Goal: Task Accomplishment & Management: Complete application form

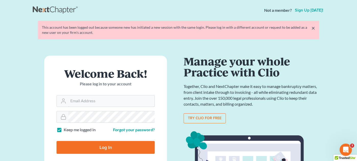
type input "[EMAIL_ADDRESS][DOMAIN_NAME]"
click at [84, 144] on input "Log In" at bounding box center [106, 147] width 98 height 13
type input "Thinking..."
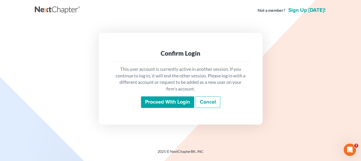
click at [170, 105] on input "Proceed with login" at bounding box center [167, 102] width 53 height 12
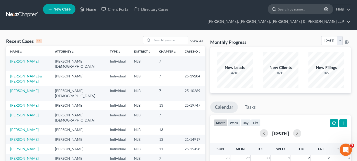
click at [278, 13] on input "search" at bounding box center [301, 8] width 47 height 9
type input "yara"
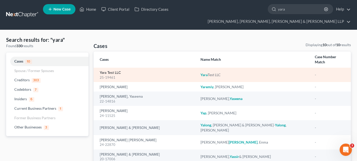
click at [113, 71] on link "Yara Test LLC" at bounding box center [110, 73] width 21 height 4
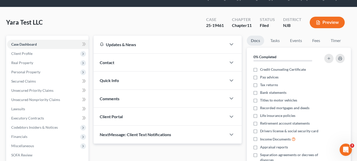
scroll to position [51, 0]
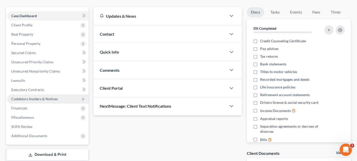
click at [30, 96] on span "Codebtors Insiders & Notices" at bounding box center [34, 98] width 47 height 4
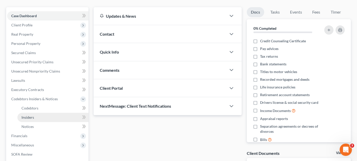
click at [34, 115] on span "Insiders" at bounding box center [27, 117] width 13 height 4
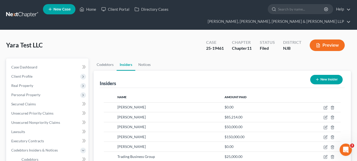
scroll to position [25, 0]
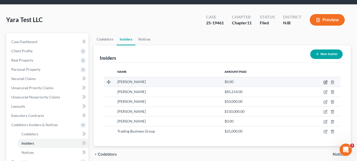
click at [325, 80] on icon "button" at bounding box center [326, 82] width 4 height 4
select select "33"
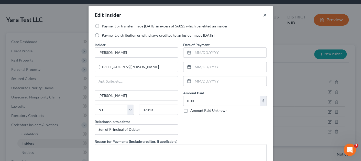
click at [263, 15] on button "×" at bounding box center [265, 15] width 4 height 6
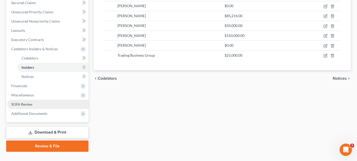
click at [35, 100] on link "SOFA Review" at bounding box center [47, 104] width 81 height 9
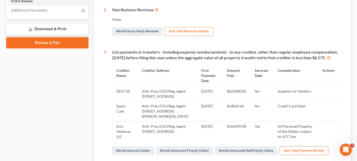
scroll to position [179, 0]
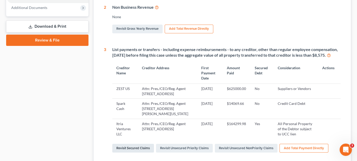
click at [147, 147] on link "Revisit Secured Claims" at bounding box center [133, 148] width 42 height 9
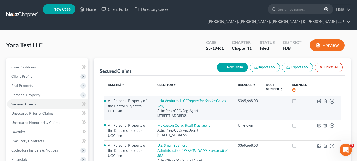
click at [187, 96] on td "Itria Ventures LLC (Corporation Service Co., as Rep.) Attn: Pres./CEO/Reg. Agen…" at bounding box center [193, 108] width 80 height 25
click at [189, 98] on link "Itria Ventures LLC (Corporation Service Co., as Rep.)" at bounding box center [191, 102] width 68 height 9
select select "7"
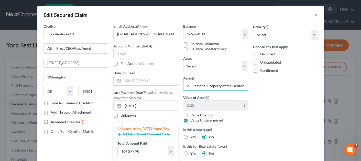
scroll to position [0, 29]
drag, startPoint x: 193, startPoint y: 85, endPoint x: 261, endPoint y: 86, distance: 68.3
click at [261, 86] on div "Creditor * Itria Ventures LLC Attn: Pres./CEO/Reg. Agent 1000 N West St Ste 120…" at bounding box center [180, 129] width 279 height 211
click at [257, 87] on div "Priority Select 1st 2nd 3rd 4th 5th 6th 7th 8th 9th 10th 11th 12th 13th 14th 15…" at bounding box center [286, 129] width 70 height 211
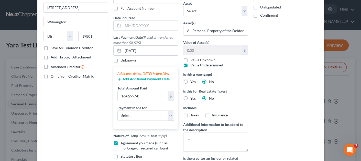
scroll to position [77, 0]
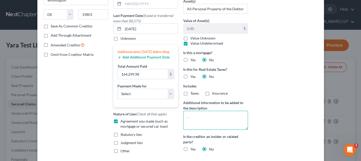
click at [217, 118] on textarea at bounding box center [215, 120] width 65 height 19
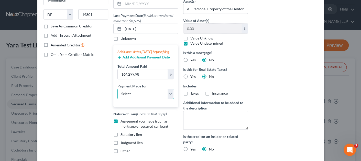
click at [150, 98] on select "Select Car Credit Card Loan Repayment Mortgage Other Suppliers Or Vendors" at bounding box center [145, 94] width 57 height 10
select select "2"
click at [117, 93] on select "Select Car Credit Card Loan Repayment Mortgage Other Suppliers Or Vendors" at bounding box center [145, 94] width 57 height 10
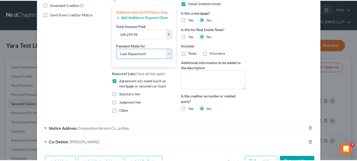
scroll to position [128, 0]
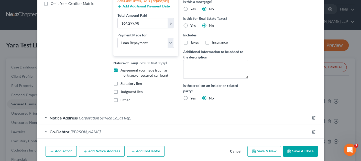
click at [296, 153] on button "Save & Close" at bounding box center [300, 151] width 35 height 11
select select
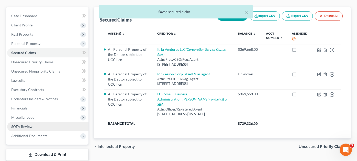
click at [37, 122] on link "SOFA Review" at bounding box center [47, 126] width 81 height 9
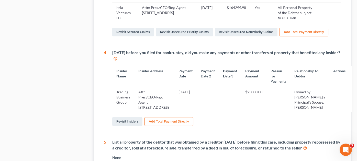
scroll to position [307, 0]
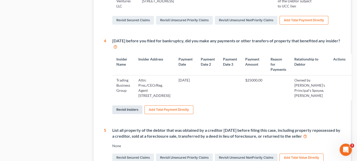
click at [128, 114] on link "Revisit Insiders" at bounding box center [127, 109] width 30 height 9
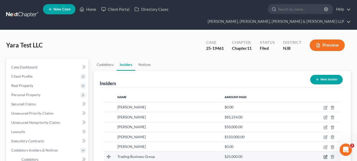
click at [325, 155] on icon "button" at bounding box center [325, 156] width 3 height 3
select select "33"
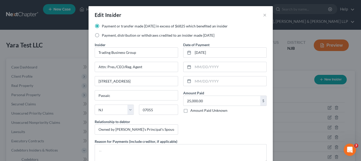
scroll to position [25, 0]
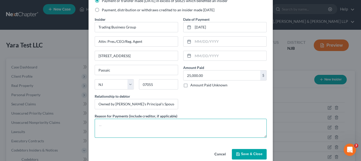
click at [179, 124] on textarea at bounding box center [181, 127] width 172 height 19
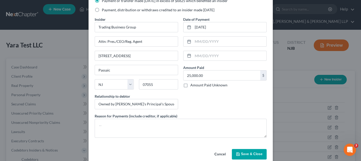
click at [219, 155] on button "Cancel" at bounding box center [219, 154] width 19 height 10
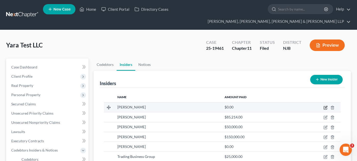
click at [327, 105] on icon "button" at bounding box center [326, 107] width 4 height 4
select select "33"
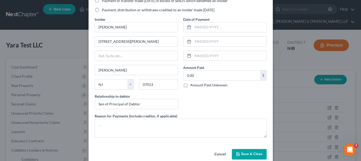
click at [224, 153] on button "Cancel" at bounding box center [219, 154] width 19 height 10
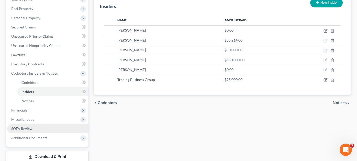
click at [25, 126] on span "SOFA Review" at bounding box center [21, 128] width 21 height 4
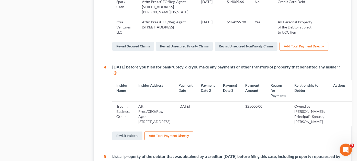
scroll to position [281, 0]
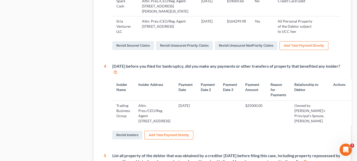
click at [117, 72] on icon at bounding box center [115, 71] width 4 height 5
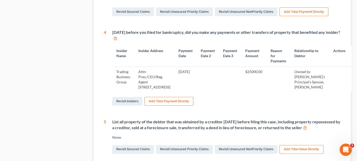
scroll to position [302, 0]
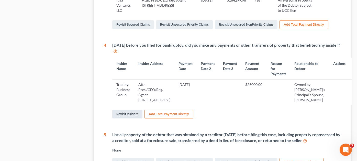
click at [140, 118] on link "Revisit Insiders" at bounding box center [127, 114] width 30 height 9
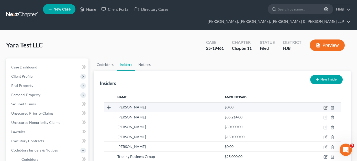
click at [324, 105] on icon "button" at bounding box center [326, 107] width 4 height 4
select select "33"
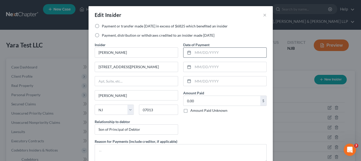
click at [202, 49] on input "text" at bounding box center [229, 53] width 73 height 10
type input "06/30/2025"
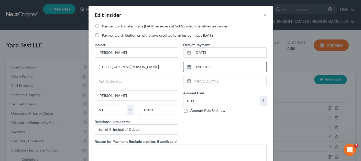
click at [203, 67] on input "09/022025" at bounding box center [229, 67] width 73 height 10
drag, startPoint x: 225, startPoint y: 70, endPoint x: 201, endPoint y: 66, distance: 23.8
click at [201, 66] on input "09/022025/" at bounding box center [229, 67] width 73 height 10
type input "09/02/2025"
click at [206, 102] on input "0.00" at bounding box center [221, 101] width 77 height 10
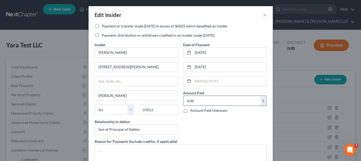
click at [206, 102] on input "0.00" at bounding box center [221, 101] width 77 height 10
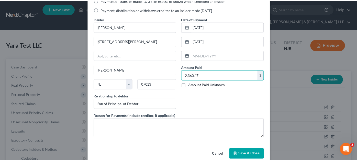
scroll to position [33, 0]
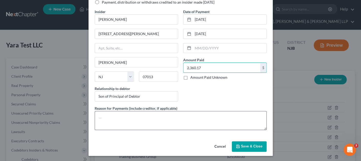
type input "2,360.17"
click at [162, 114] on textarea at bounding box center [181, 120] width 172 height 19
type textarea "w"
drag, startPoint x: 128, startPoint y: 117, endPoint x: 90, endPoint y: 117, distance: 38.4
click at [90, 117] on div "Payment or transfer made within 1 year in excess of $6825 which benefited an in…" at bounding box center [181, 65] width 184 height 148
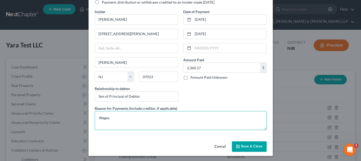
drag, startPoint x: 202, startPoint y: 124, endPoint x: 106, endPoint y: 122, distance: 96.0
click at [106, 122] on textarea "Wages." at bounding box center [181, 120] width 172 height 19
type textarea "Compensation for work performed."
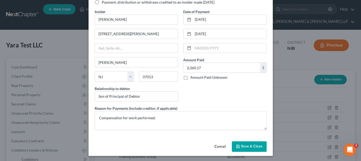
click at [255, 146] on span "Save & Close" at bounding box center [251, 146] width 21 height 4
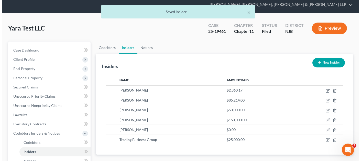
scroll to position [25, 0]
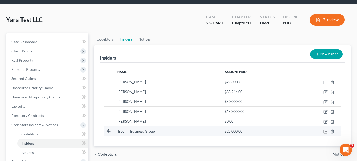
click at [327, 129] on icon "button" at bounding box center [326, 131] width 4 height 4
select select "33"
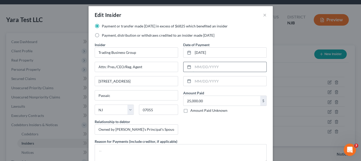
click at [198, 65] on input "text" at bounding box center [229, 67] width 73 height 10
type input "[DATE]"
click at [203, 78] on input "text" at bounding box center [229, 81] width 73 height 10
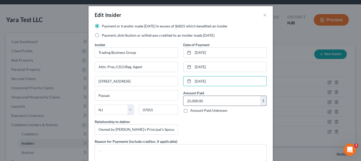
type input "[DATE]"
type input "1"
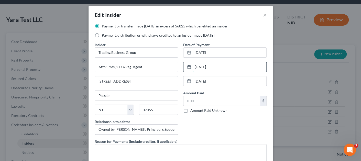
drag, startPoint x: 221, startPoint y: 67, endPoint x: 188, endPoint y: 66, distance: 33.5
click at [188, 66] on div "[DATE]" at bounding box center [224, 67] width 83 height 10
click at [203, 99] on input "text" at bounding box center [221, 101] width 77 height 10
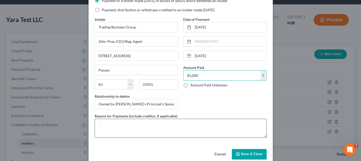
type input "85,000"
click at [207, 128] on textarea at bounding box center [181, 127] width 172 height 19
type textarea "Payment to TBG as broker of European goods imports."
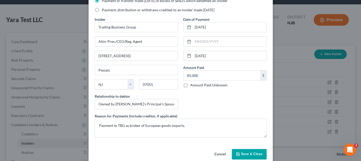
click at [245, 149] on button "Save & Close" at bounding box center [249, 154] width 35 height 11
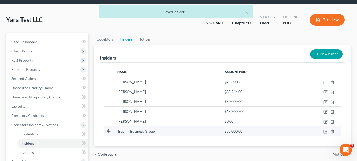
click at [324, 129] on icon "button" at bounding box center [326, 131] width 4 height 4
select select "33"
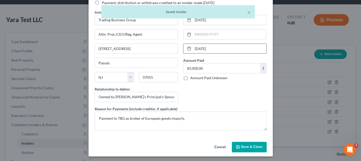
scroll to position [33, 0]
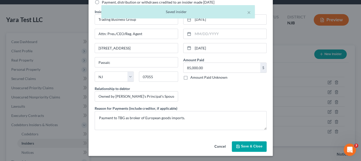
click at [210, 146] on button "Cancel" at bounding box center [219, 147] width 19 height 10
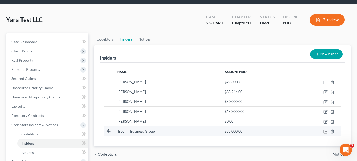
click at [327, 129] on icon "button" at bounding box center [326, 131] width 4 height 4
select select "33"
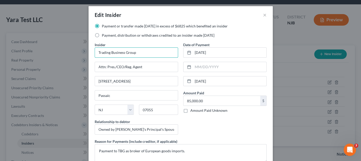
drag, startPoint x: 143, startPoint y: 52, endPoint x: 85, endPoint y: 51, distance: 57.6
click at [89, 51] on div "Payment or transfer made within 1 year in excess of $6825 which benefited an in…" at bounding box center [181, 98] width 184 height 148
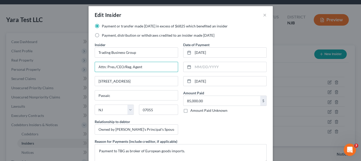
drag, startPoint x: 150, startPoint y: 68, endPoint x: 47, endPoint y: 68, distance: 102.9
click at [47, 68] on div "Edit Insider × Payment or transfer made within 1 year in excess of $6825 which …" at bounding box center [180, 80] width 361 height 161
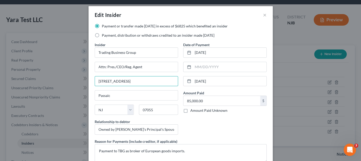
drag, startPoint x: 153, startPoint y: 77, endPoint x: 73, endPoint y: 80, distance: 79.7
click at [74, 80] on div "Edit Insider × Payment or transfer made within 1 year in excess of $6825 which …" at bounding box center [180, 80] width 361 height 161
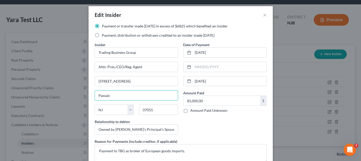
drag, startPoint x: 114, startPoint y: 92, endPoint x: 89, endPoint y: 92, distance: 25.8
click at [89, 92] on div "Payment or transfer made within 1 year in excess of $6825 which benefited an in…" at bounding box center [181, 98] width 184 height 148
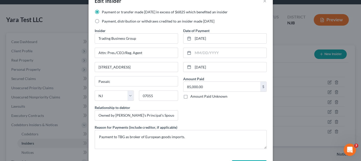
scroll to position [25, 0]
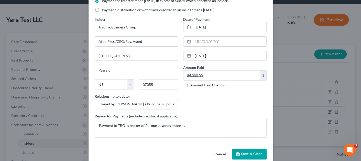
click at [159, 100] on input "Owned by [PERSON_NAME]'s Principal's Spouse, [PERSON_NAME]" at bounding box center [136, 104] width 83 height 10
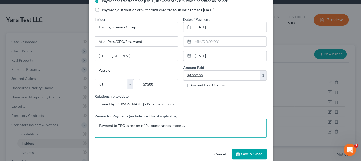
click at [143, 129] on textarea "Payment to TBG as broker of European goods imports." at bounding box center [181, 127] width 172 height 19
click at [188, 126] on textarea "Payment to TBG as broker of European goods imports." at bounding box center [181, 127] width 172 height 19
drag, startPoint x: 193, startPoint y: 125, endPoint x: 85, endPoint y: 126, distance: 108.2
click at [85, 126] on div "Edit Insider × Payment or transfer made within 1 year in excess of $6825 which …" at bounding box center [180, 80] width 361 height 161
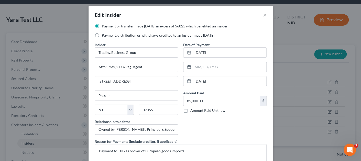
scroll to position [33, 0]
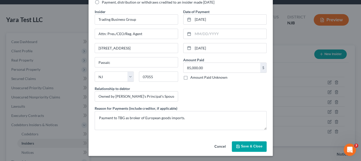
click at [241, 147] on button "Save & Close" at bounding box center [249, 146] width 35 height 11
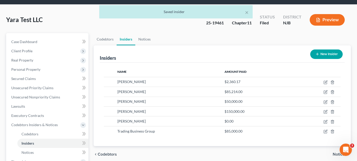
click at [325, 49] on button "New Insider" at bounding box center [326, 53] width 32 height 9
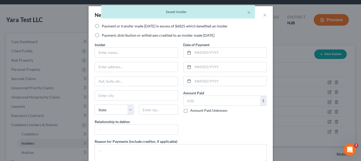
click at [119, 26] on label "Payment or transfer made within 1 year in excess of $6825 which benefited an in…" at bounding box center [165, 26] width 126 height 5
click at [107, 26] on input "Payment or transfer made within 1 year in excess of $6825 which benefited an in…" at bounding box center [105, 25] width 3 height 3
radio input "true"
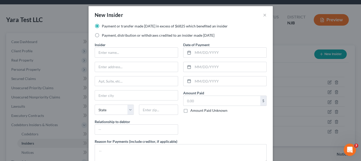
click at [123, 44] on div "Insider *" at bounding box center [136, 50] width 83 height 16
click at [123, 48] on input "text" at bounding box center [136, 53] width 83 height 10
paste input "Trading Business Group"
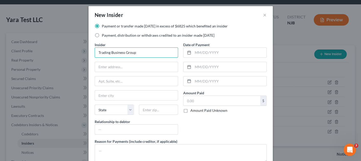
type input "Trading Business Group"
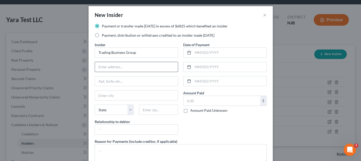
click at [118, 66] on input "text" at bounding box center [136, 67] width 83 height 10
paste input "Attn: Pres./CEO/Reg. Agent"
type input "Attn: Pres./CEO/Reg. Agent"
click at [142, 80] on input "text" at bounding box center [136, 81] width 83 height 10
paste input "90 Dayton Ave, Bldg 14, Ste 1E"
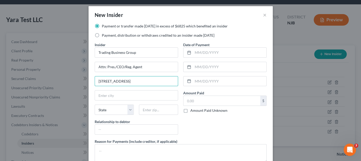
type input "90 Dayton Ave, Bldg 14, Ste 1E"
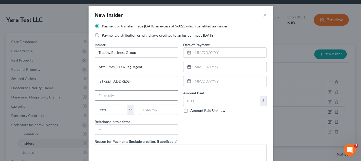
click at [125, 98] on input "text" at bounding box center [136, 95] width 83 height 10
paste input "Passaic, NJ 07055"
click at [120, 94] on input "Passaic, NJ 07055" at bounding box center [136, 95] width 83 height 10
type input "Passaic, NJ 07055"
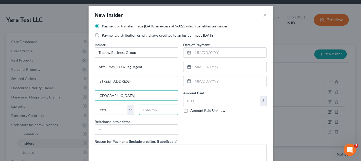
click at [153, 109] on input "text" at bounding box center [158, 109] width 39 height 10
paste input "07055"
type input "07055"
type input "Passaic"
select select "33"
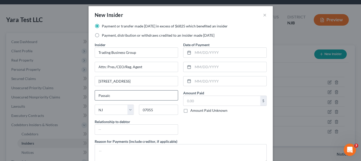
click at [124, 94] on input "Passaic" at bounding box center [136, 95] width 83 height 10
click at [107, 128] on input "text" at bounding box center [136, 129] width 83 height 10
paste input "Owned by [PERSON_NAME]'s Principal's Spouse, [PERSON_NAME]"
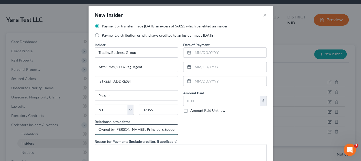
scroll to position [0, 13]
type input "Owned by [PERSON_NAME]'s Principal's Spouse, [PERSON_NAME]"
click at [126, 149] on textarea at bounding box center [181, 153] width 172 height 19
paste textarea "final transfer to tbg - to close yara business account"
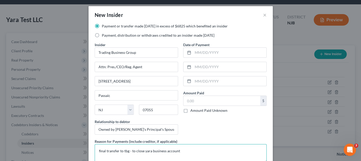
drag, startPoint x: 106, startPoint y: 150, endPoint x: 81, endPoint y: 150, distance: 24.6
click at [81, 150] on div "New Insider × Payment or transfer made within 1 year in excess of $6825 which b…" at bounding box center [180, 80] width 361 height 161
click at [116, 149] on textarea "Transfer to tbg - to close yara business account" at bounding box center [181, 153] width 172 height 19
click at [138, 150] on textarea "Transfer to TBG- to close yara business account" at bounding box center [181, 153] width 172 height 19
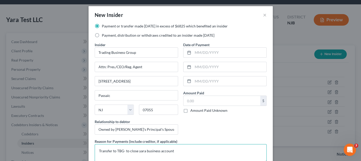
click at [138, 150] on textarea "Transfer to TBG- to close yara business account" at bounding box center [181, 153] width 172 height 19
click at [192, 155] on textarea "Transfer to TBG- to close Debtor's business account" at bounding box center [181, 153] width 172 height 19
click at [192, 153] on textarea "Transfer to TBG- to close Debtor's business account" at bounding box center [181, 153] width 172 height 19
click at [192, 151] on textarea "Transfer to TBG- to close Debtor's business account" at bounding box center [181, 153] width 172 height 19
type textarea "Transfer to TBG- to close Debtor's business account."
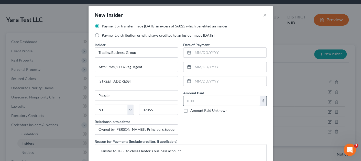
click at [207, 102] on input "text" at bounding box center [221, 101] width 77 height 10
type input "15,479.23"
click at [196, 52] on input "text" at bounding box center [229, 53] width 73 height 10
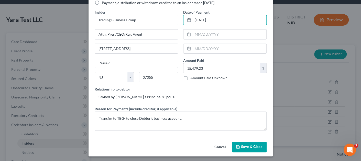
scroll to position [33, 0]
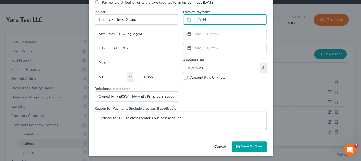
type input "[DATE]"
click at [243, 143] on button "Save & Close" at bounding box center [249, 146] width 35 height 11
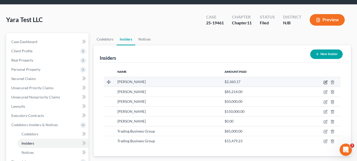
click at [325, 80] on icon "button" at bounding box center [326, 82] width 4 height 4
select select "33"
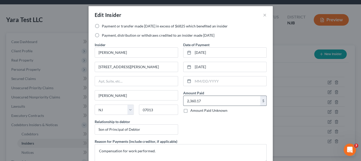
click at [189, 101] on input "2,360.17" at bounding box center [221, 101] width 77 height 10
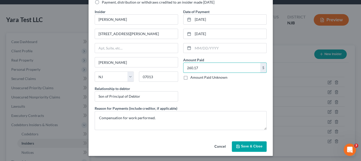
drag, startPoint x: 208, startPoint y: 67, endPoint x: 178, endPoint y: 66, distance: 30.0
click at [178, 66] on div "Payment or transfer made within 1 year in excess of $6825 which benefited an in…" at bounding box center [180, 62] width 177 height 143
type input "2,660.17"
click at [243, 144] on span "Save & Close" at bounding box center [251, 146] width 21 height 4
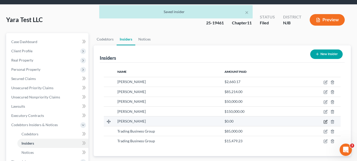
click at [325, 120] on icon "button" at bounding box center [326, 121] width 2 height 2
select select "33"
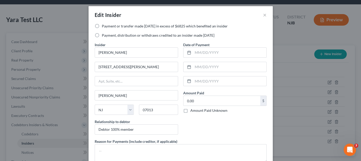
click at [102, 26] on label "Payment or transfer made within 1 year in excess of $6825 which benefited an in…" at bounding box center [165, 26] width 126 height 5
click at [104, 26] on input "Payment or transfer made within 1 year in excess of $6825 which benefited an in…" at bounding box center [105, 25] width 3 height 3
radio input "true"
click at [195, 103] on input "0.00" at bounding box center [221, 101] width 77 height 10
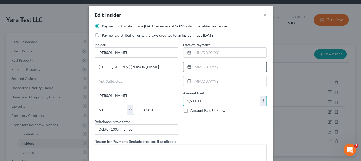
type input "5,500.00"
click at [202, 66] on input "text" at bounding box center [229, 67] width 73 height 10
click at [203, 50] on input "text" at bounding box center [229, 53] width 73 height 10
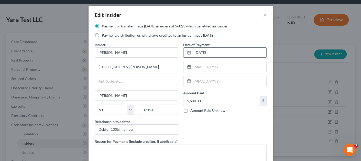
type input "[DATE]"
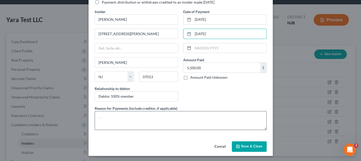
type input "[DATE]"
click at [147, 116] on textarea at bounding box center [181, 120] width 172 height 19
type textarea "P"
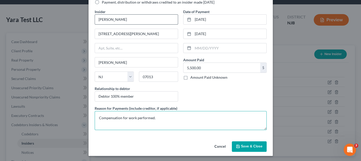
type textarea "Compensation for work performed."
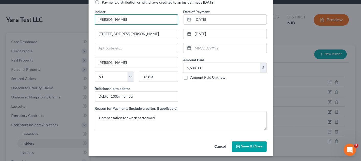
drag, startPoint x: 134, startPoint y: 18, endPoint x: 82, endPoint y: 15, distance: 52.8
click at [82, 15] on div "Edit Insider × Payment or transfer made within 1 year in excess of $6825 which …" at bounding box center [180, 80] width 361 height 161
drag, startPoint x: 127, startPoint y: 34, endPoint x: 81, endPoint y: 31, distance: 45.6
click at [81, 31] on div "Edit Insider × Payment or transfer made within 1 year in excess of $6825 which …" at bounding box center [180, 80] width 361 height 161
drag, startPoint x: 110, startPoint y: 61, endPoint x: 80, endPoint y: 58, distance: 30.0
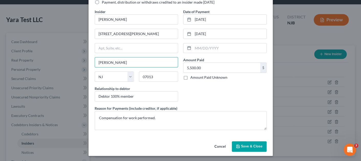
click at [80, 58] on div "Edit Insider × Payment or transfer made within 1 year in excess of $6825 which …" at bounding box center [180, 80] width 361 height 161
click at [140, 89] on div "Relationship to debtor Debtor 100% member" at bounding box center [136, 94] width 83 height 16
drag, startPoint x: 140, startPoint y: 94, endPoint x: 84, endPoint y: 92, distance: 55.8
click at [84, 92] on div "Edit Insider × Payment or transfer made within 1 year in excess of $6825 which …" at bounding box center [180, 80] width 361 height 161
click at [241, 145] on span "Save & Close" at bounding box center [251, 146] width 21 height 4
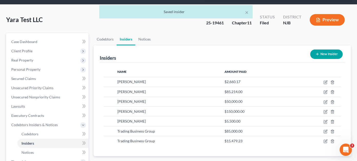
click at [324, 49] on button "New Insider" at bounding box center [326, 53] width 32 height 9
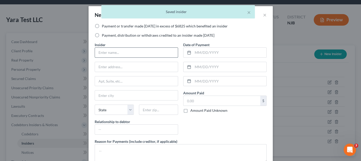
click at [113, 50] on input "text" at bounding box center [136, 53] width 83 height 10
paste input "[PERSON_NAME]"
type input "[PERSON_NAME]"
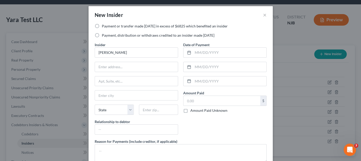
click at [116, 60] on div "Insider * Yahya Albaridi State AL AK AR AZ CA CO CT DE DC FL GA GU HI ID IL IN …" at bounding box center [136, 90] width 89 height 96
click at [113, 65] on input "text" at bounding box center [136, 67] width 83 height 10
paste input "77 Dumont Ave"
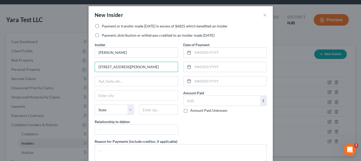
type input "77 Dumont Ave"
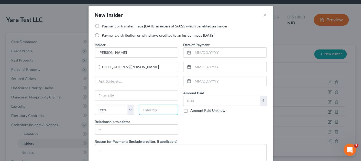
click at [148, 107] on input "text" at bounding box center [158, 109] width 39 height 10
paste input "07013"
type input "07013"
type input "Clifton"
select select "33"
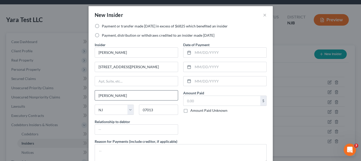
click at [123, 91] on input "Clifton" at bounding box center [136, 95] width 83 height 10
click at [111, 133] on div at bounding box center [136, 129] width 83 height 10
paste input "Debtor 100% member"
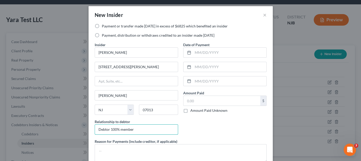
type input "Debtor 100% member"
click at [198, 127] on div "Date of Payment Amount Paid $ Amount Paid Unknown Balance Undetermined $ Amount…" at bounding box center [225, 90] width 89 height 96
click at [102, 25] on label "Payment or transfer made within 1 year in excess of $6825 which benefited an in…" at bounding box center [165, 26] width 126 height 5
click at [104, 25] on input "Payment or transfer made within 1 year in excess of $6825 which benefited an in…" at bounding box center [105, 25] width 3 height 3
radio input "true"
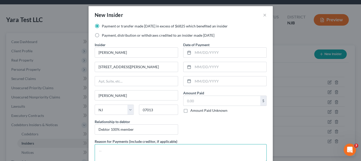
click at [145, 145] on textarea at bounding box center [181, 153] width 172 height 19
paste textarea "transfer to yahyas account per lawer (beginning of closing out account)"
drag, startPoint x: 99, startPoint y: 150, endPoint x: 91, endPoint y: 148, distance: 8.2
click at [92, 148] on div "Reason for Payments (include creditor, if applicable) transfer to yahyas accoun…" at bounding box center [180, 150] width 177 height 24
click at [118, 148] on textarea "Transfer to yahyas account per lawer (beginning of closing out account)" at bounding box center [181, 153] width 172 height 19
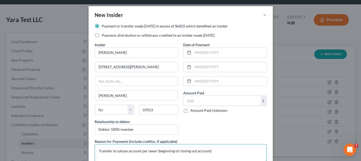
click at [118, 148] on textarea "Transfer to yahyas account per lawer (beginning of closing out account)" at bounding box center [181, 153] width 172 height 19
click at [152, 149] on textarea "Transfer to Yahya's account per lawer (beginning of closing out account)" at bounding box center [181, 153] width 172 height 19
click at [223, 151] on textarea "Transfer to Yahya's account per lawyer (beginning of closing out account)" at bounding box center [181, 153] width 172 height 19
drag, startPoint x: 139, startPoint y: 150, endPoint x: 157, endPoint y: 149, distance: 18.7
click at [157, 149] on textarea "Transfer to Yahya's account per lawyer (beginning of closing out account)." at bounding box center [181, 153] width 172 height 19
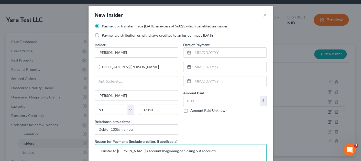
scroll to position [25, 0]
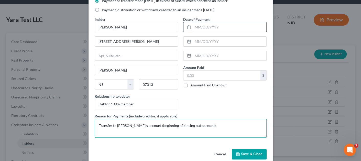
type textarea "Transfer to [PERSON_NAME]'s account (beginning of closing out account)."
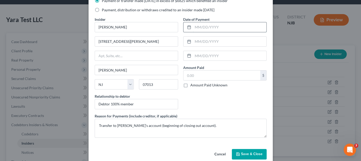
click at [215, 27] on input "text" at bounding box center [229, 27] width 73 height 10
type input "[DATE]"
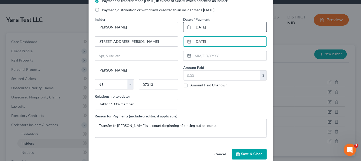
type input "[DATE]"
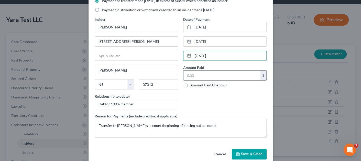
type input "[DATE]"
click at [214, 73] on input "text" at bounding box center [221, 75] width 77 height 10
type input "156,000.00"
click at [243, 154] on span "Save & Close" at bounding box center [251, 154] width 21 height 4
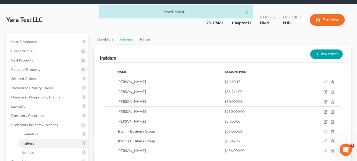
click at [324, 49] on button "New Insider" at bounding box center [326, 53] width 32 height 9
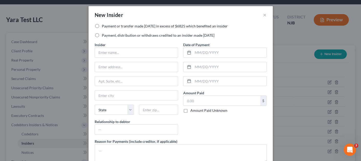
click at [102, 26] on label "Payment or transfer made within 1 year in excess of $6825 which benefited an in…" at bounding box center [165, 26] width 126 height 5
click at [104, 26] on input "Payment or transfer made within 1 year in excess of $6825 which benefited an in…" at bounding box center [105, 25] width 3 height 3
radio input "true"
click at [101, 49] on input "text" at bounding box center [136, 53] width 83 height 10
click at [111, 55] on input "text" at bounding box center [136, 53] width 83 height 10
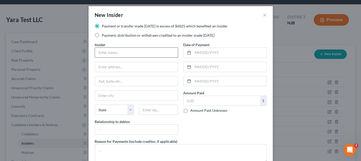
paste input "[PERSON_NAME]"
type input "[PERSON_NAME]"
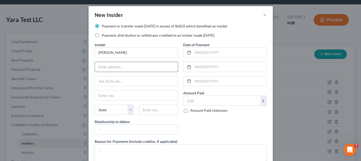
click at [143, 66] on input "text" at bounding box center [136, 67] width 83 height 10
paste input "77 Dumont Ave"
type input "77 Dumont Ave"
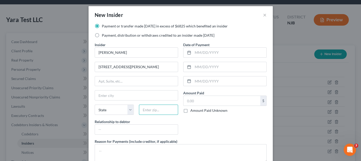
click at [153, 104] on input "text" at bounding box center [158, 109] width 39 height 10
paste input "07013"
type input "07013"
type input "Clifton"
select select "33"
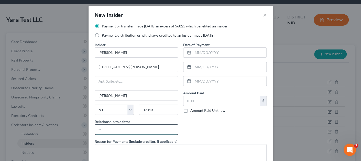
click at [122, 127] on input "text" at bounding box center [136, 129] width 83 height 10
paste input "Debtor 100% member"
type input "Debtor 100% member"
click at [205, 131] on div "Date of Payment Amount Paid $ Amount Paid Unknown Balance Undetermined $ Amount…" at bounding box center [225, 90] width 89 height 96
click at [197, 54] on input "text" at bounding box center [229, 53] width 73 height 10
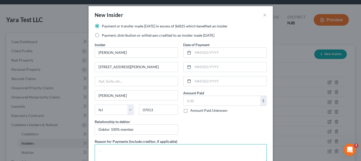
click at [131, 150] on textarea at bounding box center [181, 153] width 172 height 19
type textarea "June profit distribution to member."
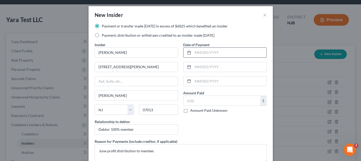
click at [197, 54] on input "text" at bounding box center [229, 53] width 73 height 10
type input "[DATE]"
click at [207, 101] on input "text" at bounding box center [221, 101] width 77 height 10
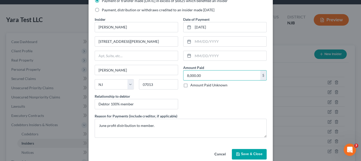
type input "8,000.00"
click at [239, 151] on button "Save & Close" at bounding box center [249, 154] width 35 height 11
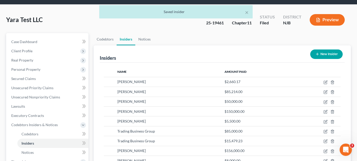
click at [329, 49] on button "New Insider" at bounding box center [326, 53] width 32 height 9
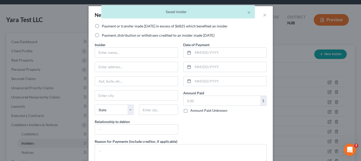
click at [130, 35] on label "Payment, distribution or withdraws credited to an insider made within 1 year" at bounding box center [158, 35] width 113 height 5
click at [107, 35] on input "Payment, distribution or withdraws credited to an insider made within 1 year" at bounding box center [105, 34] width 3 height 3
radio input "true"
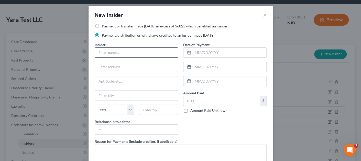
click at [104, 49] on input "text" at bounding box center [136, 53] width 83 height 10
paste input "[PERSON_NAME]"
type input "[PERSON_NAME]"
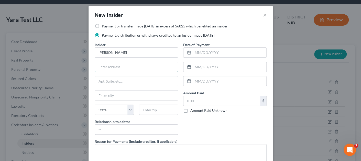
click at [123, 66] on input "text" at bounding box center [136, 67] width 83 height 10
paste input "77 Dumont Ave"
type input "77 Dumont Ave"
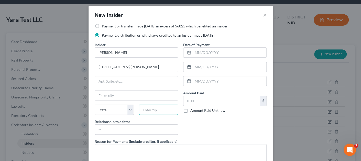
click at [163, 111] on input "text" at bounding box center [158, 109] width 39 height 10
paste input "07013"
type input "07013"
type input "Clifton"
select select "33"
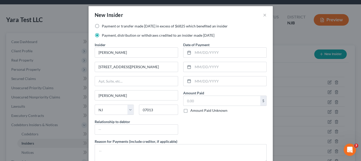
click at [182, 126] on div "Date of Payment Amount Paid $ Amount Paid Unknown Balance Undetermined $ Amount…" at bounding box center [225, 90] width 89 height 96
click at [133, 133] on div "Insider * Yahya Albaridi 77 Dumont Ave Clifton State AL AK AR AZ CA CO CT DE DC…" at bounding box center [136, 90] width 89 height 96
click at [133, 128] on input "text" at bounding box center [136, 129] width 83 height 10
paste input "Debtor 100% member"
type input "Debtor 100% member"
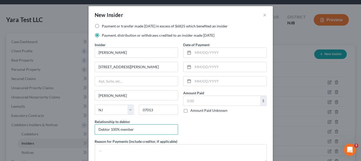
click at [197, 133] on div "Date of Payment Amount Paid $ Amount Paid Unknown Balance Undetermined $ Amount…" at bounding box center [225, 90] width 89 height 96
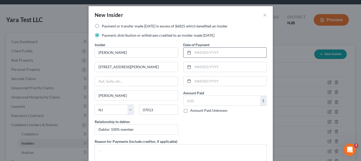
click at [198, 52] on input "text" at bounding box center [229, 53] width 73 height 10
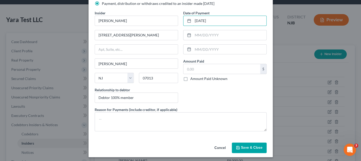
scroll to position [33, 0]
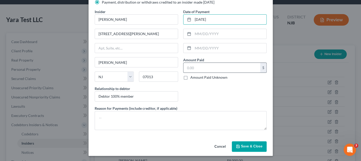
type input "[DATE]"
click at [191, 68] on input "text" at bounding box center [221, 68] width 77 height 10
type input "1,350.28"
click at [212, 99] on div "Date of Payment 03/28/2025 Amount Paid 1,350.28 $ Amount Paid Unknown Balance U…" at bounding box center [225, 57] width 89 height 96
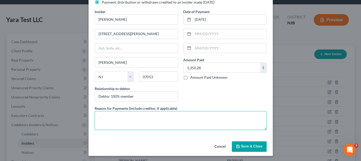
click at [139, 119] on textarea at bounding box center [181, 120] width 172 height 19
type textarea "Mobile home (personal use)."
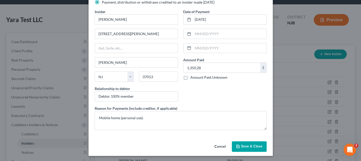
click at [243, 144] on span "Save & Close" at bounding box center [251, 146] width 21 height 4
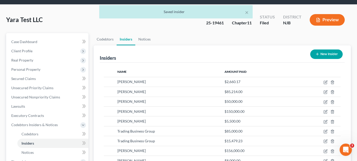
click at [320, 49] on button "New Insider" at bounding box center [326, 53] width 32 height 9
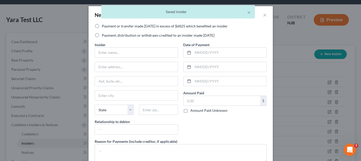
click at [120, 35] on label "Payment, distribution or withdraws credited to an insider made within 1 year" at bounding box center [158, 35] width 113 height 5
click at [107, 35] on input "Payment, distribution or withdraws credited to an insider made within 1 year" at bounding box center [105, 34] width 3 height 3
radio input "true"
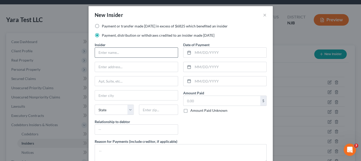
click at [125, 50] on input "text" at bounding box center [136, 53] width 83 height 10
paste input "[PERSON_NAME]"
type input "[PERSON_NAME]"
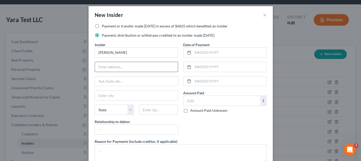
click at [149, 64] on input "text" at bounding box center [136, 67] width 83 height 10
paste input "77 Dumont Ave"
type input "77 Dumont Ave"
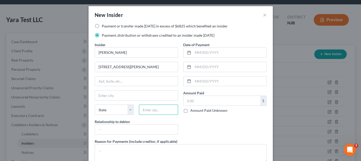
click at [141, 111] on input "text" at bounding box center [158, 109] width 39 height 10
paste input "07013"
type input "07013"
type input "Clifton"
select select "33"
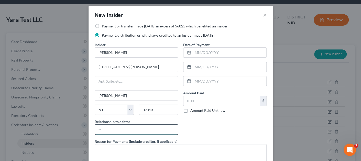
click at [106, 133] on div at bounding box center [136, 129] width 83 height 10
paste input "Debtor 100% member"
type input "Debtor 100% member"
click at [198, 53] on input "text" at bounding box center [229, 53] width 73 height 10
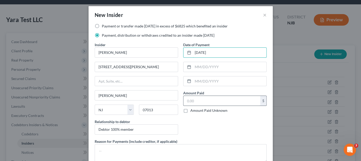
type input "[DATE]"
click at [215, 100] on input "text" at bounding box center [221, 101] width 77 height 10
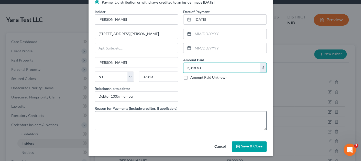
type input "2,018.40"
click at [171, 120] on textarea at bounding box center [181, 120] width 172 height 19
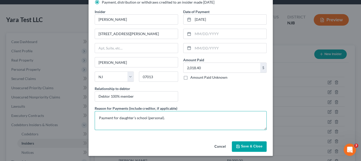
type textarea "Payment for daughter's school (personal)."
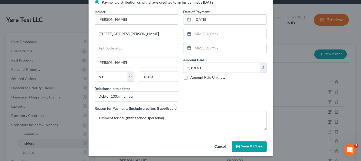
click at [245, 147] on span "Save & Close" at bounding box center [251, 146] width 21 height 4
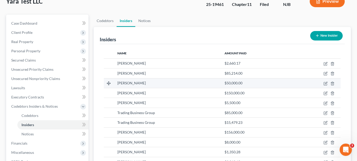
scroll to position [0, 0]
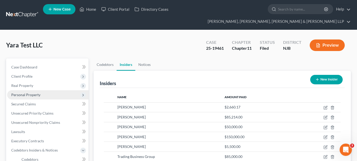
click at [50, 90] on span "Personal Property" at bounding box center [47, 94] width 81 height 9
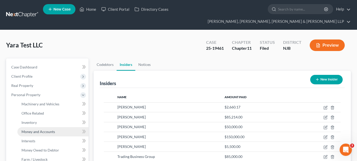
click at [46, 129] on span "Money and Accounts" at bounding box center [38, 131] width 34 height 4
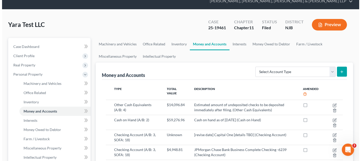
scroll to position [77, 0]
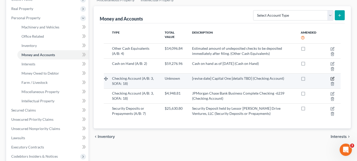
click at [332, 77] on icon "button" at bounding box center [333, 79] width 4 height 4
select select "48"
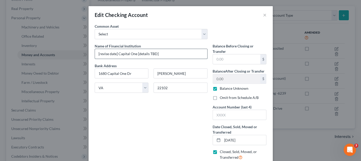
drag, startPoint x: 135, startPoint y: 53, endPoint x: 193, endPoint y: 52, distance: 58.4
click at [193, 52] on input "[revise date] Capital One [details TBD]" at bounding box center [151, 54] width 112 height 10
click at [134, 53] on input "[revise date] Capital One-3763" at bounding box center [151, 54] width 112 height 10
type input "[revise date] Capital One -3763"
click at [252, 137] on input "06/01/2025" at bounding box center [244, 140] width 44 height 10
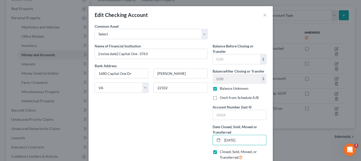
type input "[DATE]"
click at [220, 88] on label "Balance Unknown" at bounding box center [234, 88] width 29 height 5
click at [222, 88] on input "Balance Unknown" at bounding box center [223, 87] width 3 height 3
checkbox input "false"
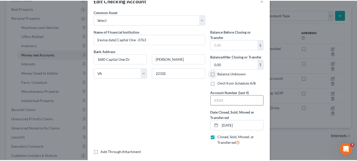
scroll to position [25, 0]
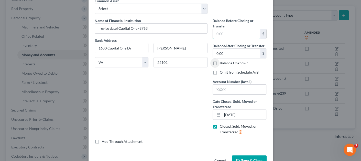
click at [232, 35] on input "text" at bounding box center [236, 34] width 47 height 10
type input "50,024.23"
click at [193, 101] on div "Name of Financial Institution * [revise date] Capital One -3763 Bank Address 16…" at bounding box center [151, 78] width 118 height 121
click at [244, 158] on span "Save & Close" at bounding box center [251, 160] width 21 height 4
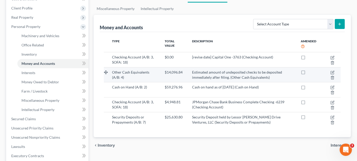
scroll to position [77, 0]
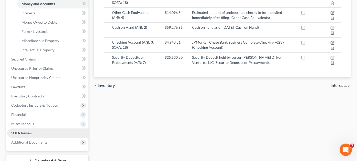
click at [36, 128] on link "SOFA Review" at bounding box center [47, 132] width 81 height 9
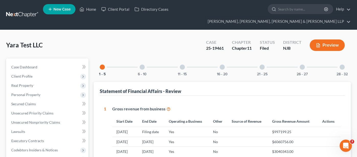
click at [138, 58] on div "6 - 10" at bounding box center [142, 66] width 17 height 17
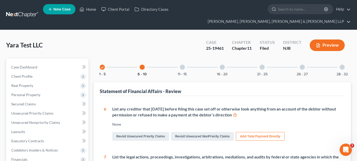
click at [186, 59] on div "11 - 15" at bounding box center [182, 66] width 17 height 17
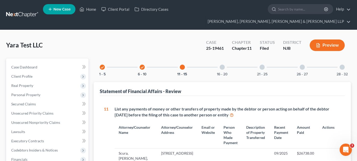
click at [221, 60] on div "16 - 20" at bounding box center [222, 66] width 17 height 17
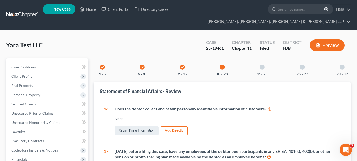
click at [267, 62] on div "21 - 25" at bounding box center [262, 66] width 17 height 17
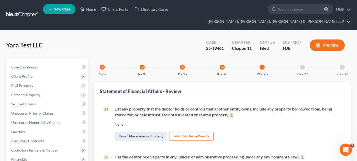
click at [308, 59] on div "26 - 27" at bounding box center [302, 66] width 17 height 17
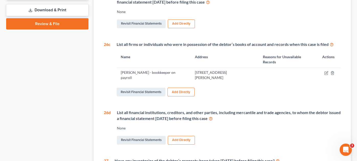
scroll to position [16, 0]
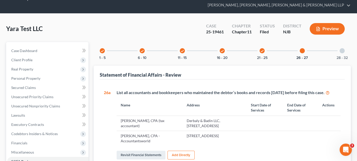
click at [339, 42] on div "28 - 32" at bounding box center [342, 50] width 17 height 17
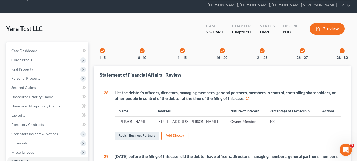
click at [247, 96] on icon at bounding box center [248, 98] width 4 height 5
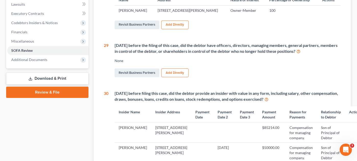
scroll to position [119, 0]
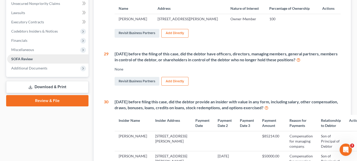
click at [42, 54] on link "SOFA Review" at bounding box center [47, 58] width 81 height 9
click at [53, 81] on link "Download & Print" at bounding box center [47, 87] width 82 height 12
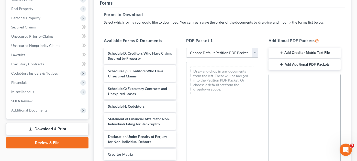
scroll to position [154, 0]
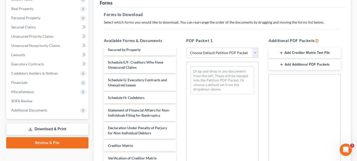
click at [209, 48] on select "Choose Default Petition PDF Packet Complete Bankruptcy Petition (all forms and …" at bounding box center [222, 53] width 72 height 10
select select "4"
click at [186, 48] on select "Choose Default Petition PDF Packet Complete Bankruptcy Petition (all forms and …" at bounding box center [222, 53] width 72 height 10
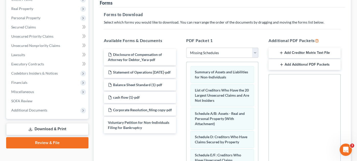
click at [207, 48] on select "Choose Default Petition PDF Packet Complete Bankruptcy Petition (all forms and …" at bounding box center [222, 53] width 72 height 10
select select
click at [186, 48] on select "Choose Default Petition PDF Packet Complete Bankruptcy Petition (all forms and …" at bounding box center [222, 53] width 72 height 10
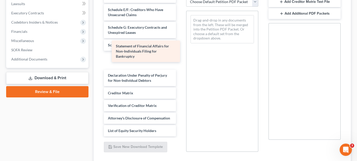
scroll to position [153, 0]
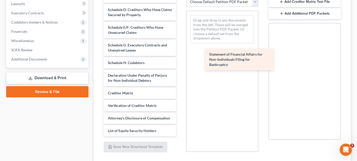
drag, startPoint x: 136, startPoint y: 46, endPoint x: 239, endPoint y: 57, distance: 104.0
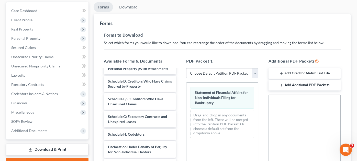
scroll to position [0, 0]
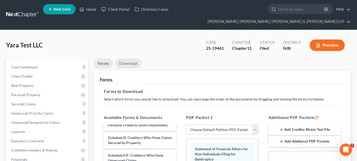
click at [131, 58] on link "Download" at bounding box center [128, 63] width 27 height 10
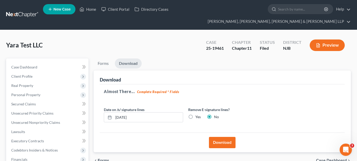
click at [218, 137] on button "Download" at bounding box center [222, 142] width 27 height 11
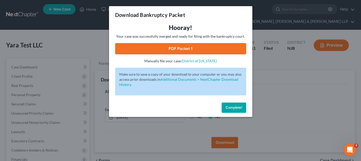
click at [184, 51] on link "PDF Packet 1" at bounding box center [180, 48] width 131 height 11
click at [98, 28] on div "Download Bankruptcy Packet Hooray! Your case was successfully merged and ready …" at bounding box center [180, 80] width 361 height 161
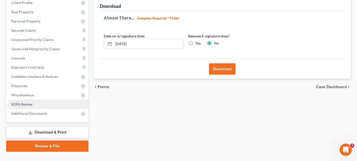
click at [36, 100] on link "SOFA Review" at bounding box center [47, 104] width 81 height 9
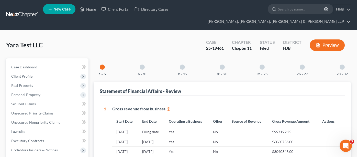
click at [314, 58] on div "1 - 5 6 - 10 11 - 15 16 - 20 21 - 25 26 - 27 28 - 32" at bounding box center [222, 66] width 257 height 17
click at [306, 58] on div "26 - 27" at bounding box center [302, 66] width 17 height 17
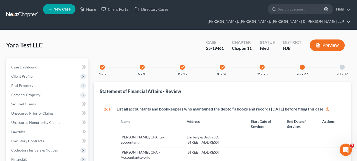
click at [149, 63] on div "check 6 - 10" at bounding box center [142, 66] width 17 height 17
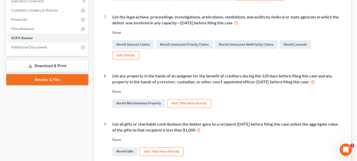
scroll to position [43, 0]
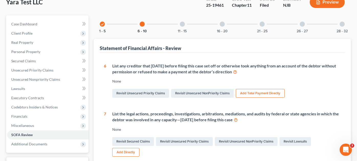
click at [183, 15] on div "11 - 15" at bounding box center [182, 23] width 17 height 17
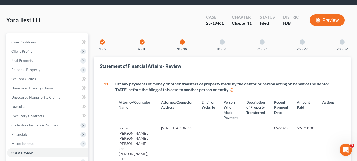
scroll to position [0, 0]
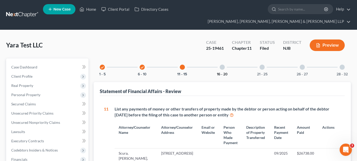
click at [225, 72] on button "16 - 20" at bounding box center [222, 74] width 11 height 4
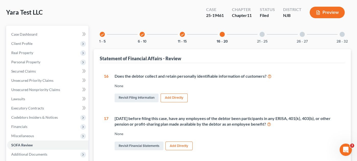
click at [265, 28] on div "21 - 25" at bounding box center [262, 34] width 17 height 17
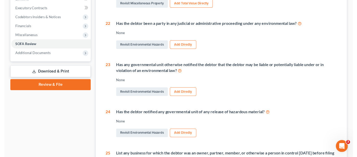
scroll to position [52, 0]
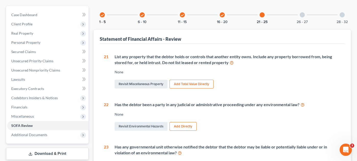
click at [100, 20] on button "1 - 5" at bounding box center [102, 22] width 6 height 4
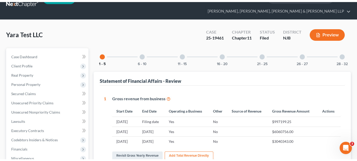
scroll to position [8, 0]
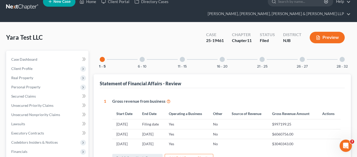
click at [148, 56] on div "6 - 10" at bounding box center [142, 59] width 17 height 17
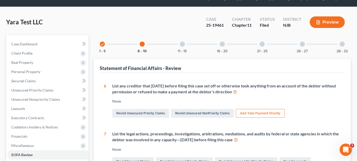
scroll to position [0, 0]
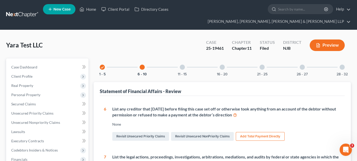
click at [181, 64] on div at bounding box center [182, 66] width 5 height 5
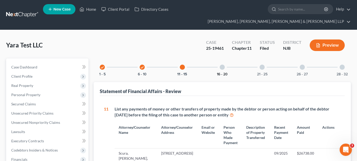
click at [222, 72] on button "16 - 20" at bounding box center [222, 74] width 11 height 4
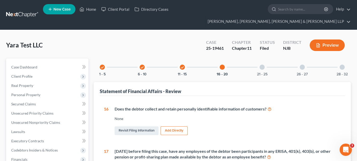
click at [262, 64] on div at bounding box center [262, 66] width 5 height 5
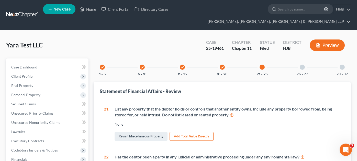
click at [299, 58] on div "26 - 27" at bounding box center [302, 66] width 17 height 17
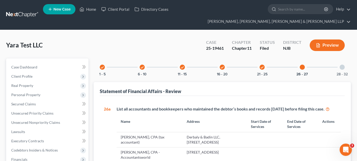
click at [345, 58] on div "28 - 32" at bounding box center [342, 66] width 17 height 17
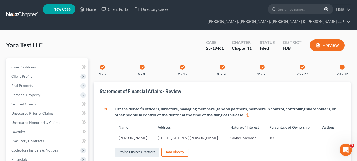
click at [100, 59] on div "check 1 - 5" at bounding box center [102, 66] width 17 height 17
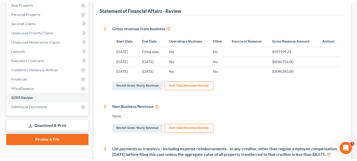
scroll to position [59, 0]
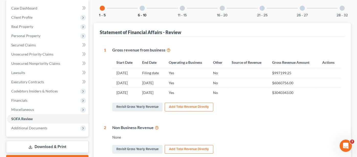
click at [145, 14] on button "6 - 10" at bounding box center [142, 16] width 9 height 4
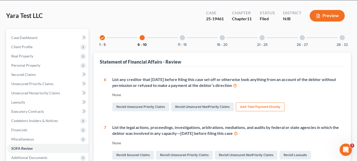
scroll to position [17, 0]
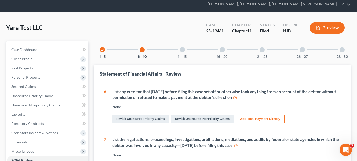
click at [182, 47] on div at bounding box center [182, 49] width 5 height 5
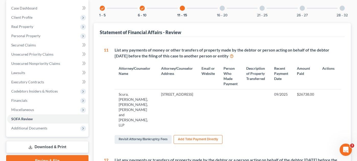
scroll to position [32, 0]
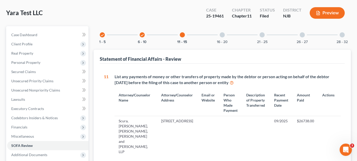
click at [227, 26] on div "16 - 20" at bounding box center [222, 34] width 17 height 17
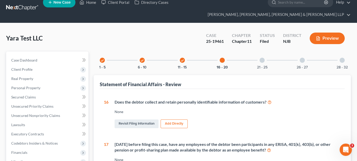
scroll to position [7, 0]
click at [260, 58] on div at bounding box center [262, 60] width 5 height 5
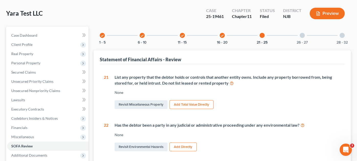
scroll to position [1, 0]
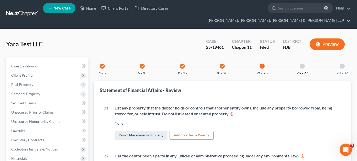
click at [301, 71] on button "26 - 27" at bounding box center [302, 73] width 11 height 4
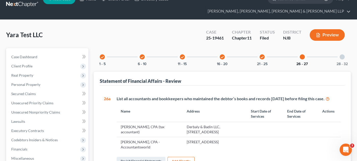
scroll to position [0, 0]
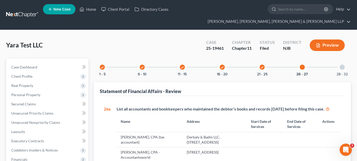
click at [344, 64] on div at bounding box center [342, 66] width 5 height 5
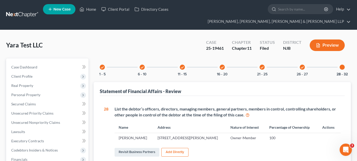
click at [108, 59] on div "check 1 - 5" at bounding box center [102, 66] width 17 height 17
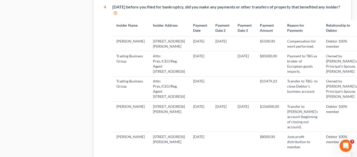
scroll to position [307, 0]
